Goal: Find contact information: Find contact information

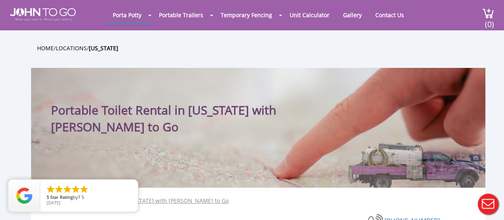
click at [249, 14] on div at bounding box center [252, 110] width 504 height 220
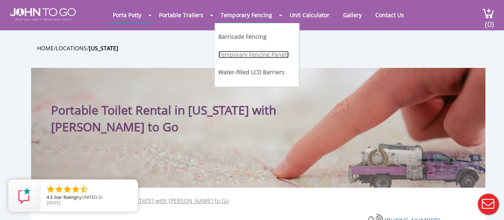
click at [250, 55] on link "Temporary Fencing Panels" at bounding box center [254, 55] width 71 height 8
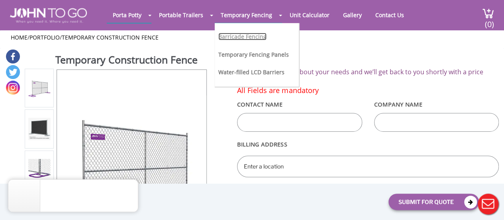
click at [236, 35] on link "Barricade Fencing" at bounding box center [243, 37] width 48 height 8
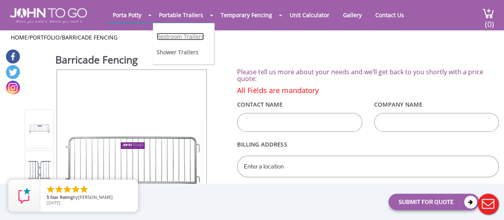
click at [177, 37] on link "Restroom Trailers" at bounding box center [180, 37] width 47 height 8
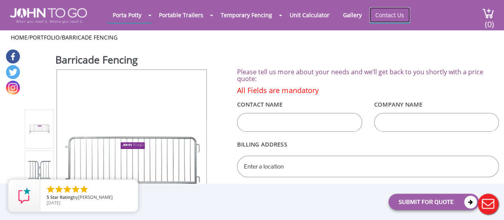
click at [390, 16] on link "Contact Us" at bounding box center [390, 15] width 41 height 16
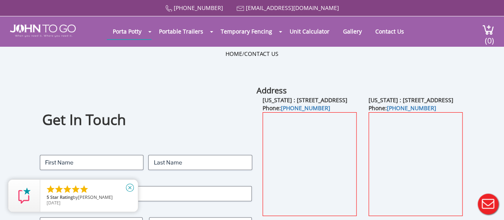
click at [130, 189] on icon "close" at bounding box center [130, 187] width 8 height 8
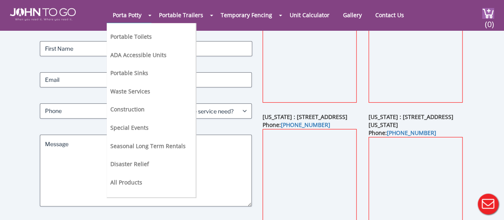
scroll to position [40, 0]
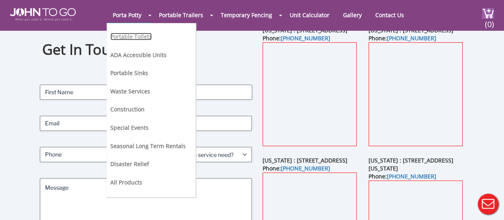
click at [137, 34] on link "Portable Toilets" at bounding box center [130, 37] width 41 height 8
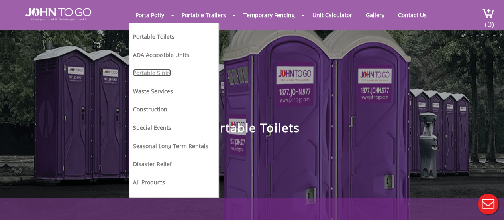
click at [164, 71] on link "Portable Sinks" at bounding box center [152, 73] width 38 height 8
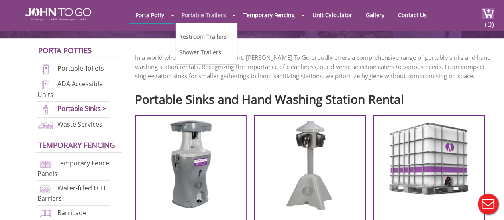
scroll to position [199, 0]
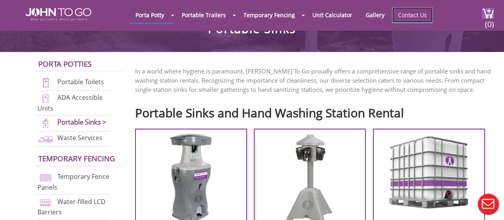
click at [412, 15] on link "Contact Us" at bounding box center [412, 15] width 41 height 16
